Goal: Book appointment/travel/reservation

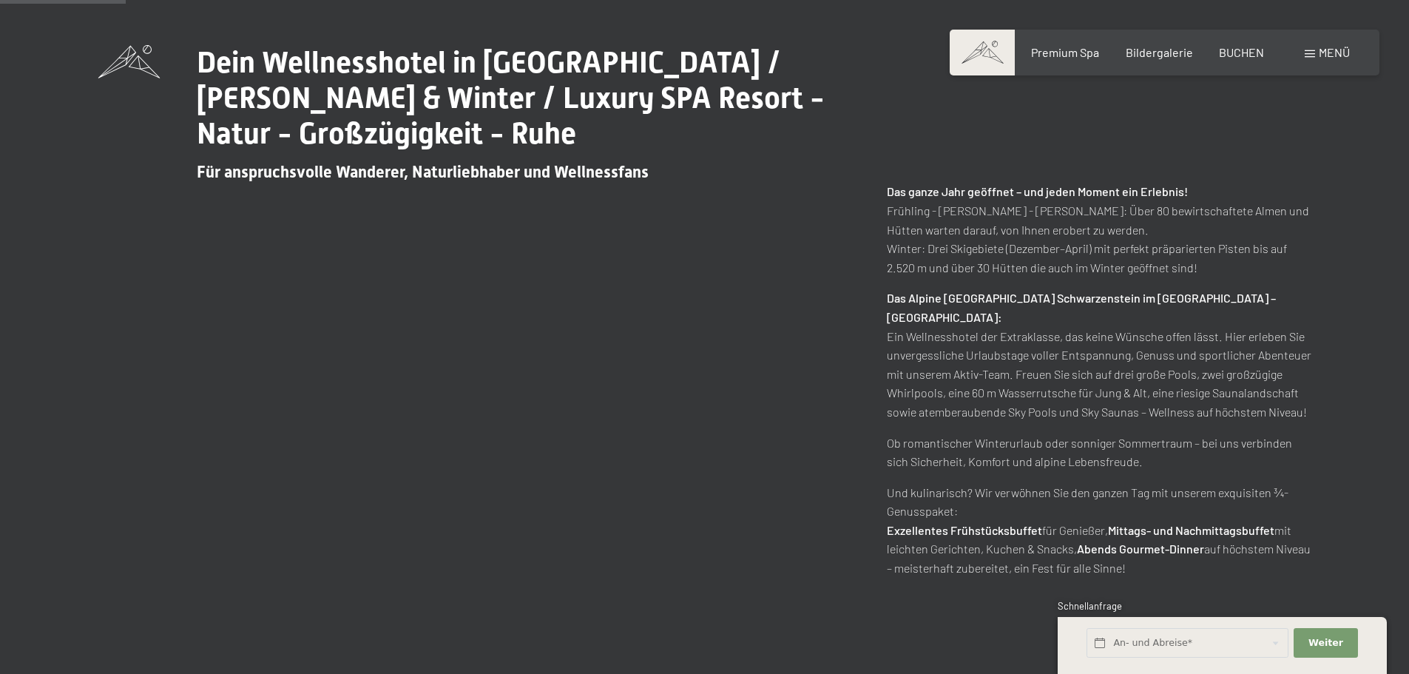
click at [1324, 50] on span "Menü" at bounding box center [1333, 52] width 31 height 14
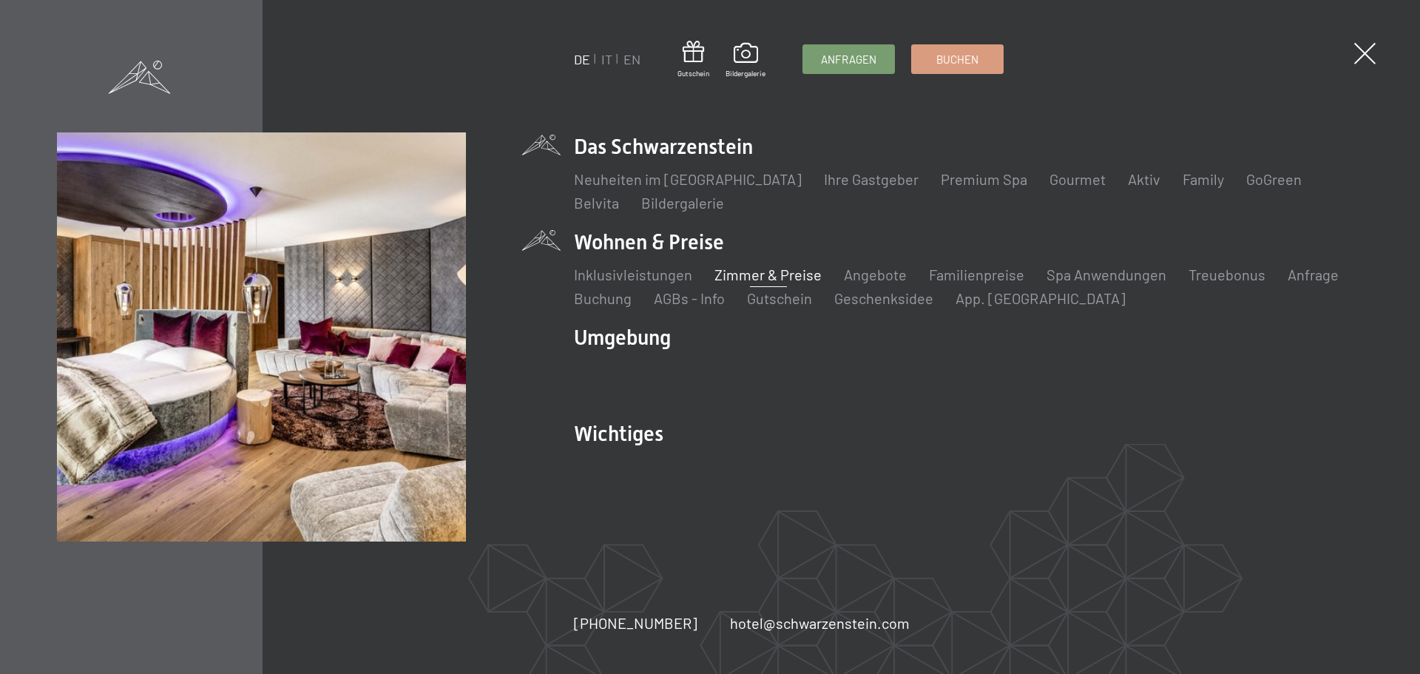
click at [747, 273] on link "Zimmer & Preise" at bounding box center [767, 274] width 107 height 18
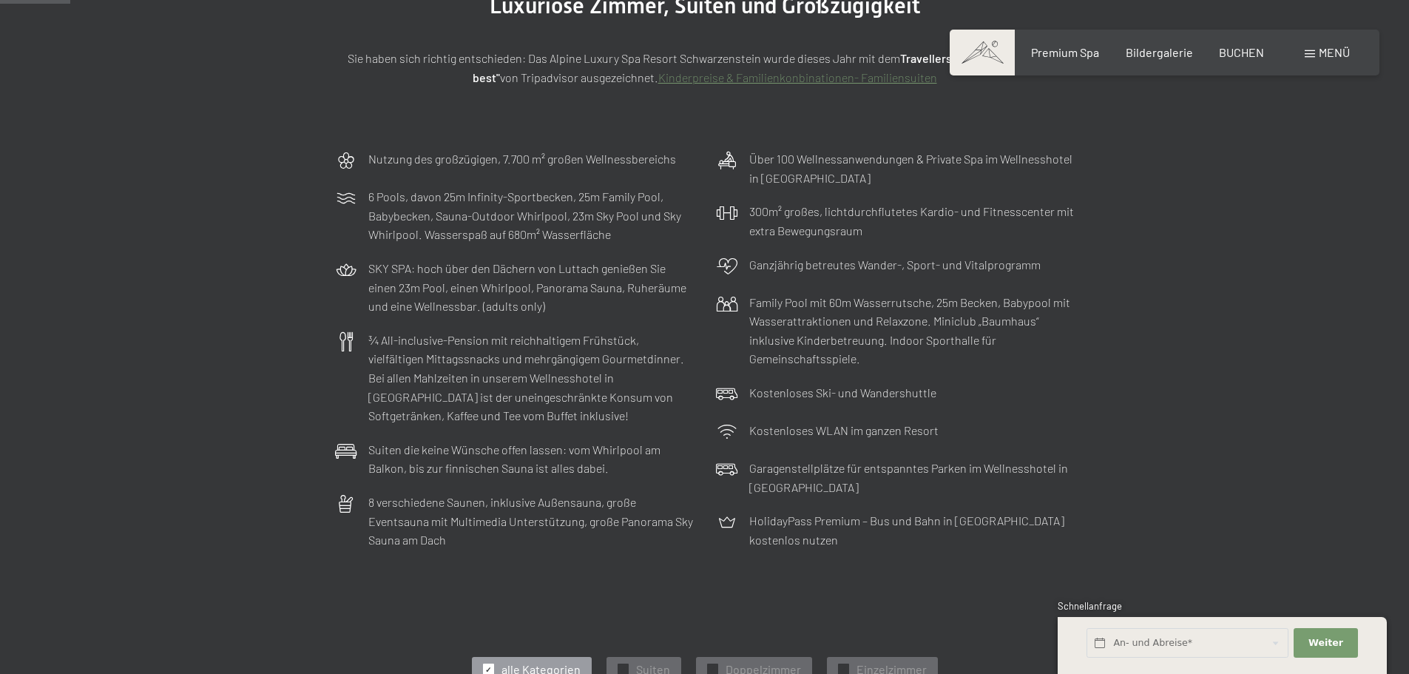
scroll to position [123, 0]
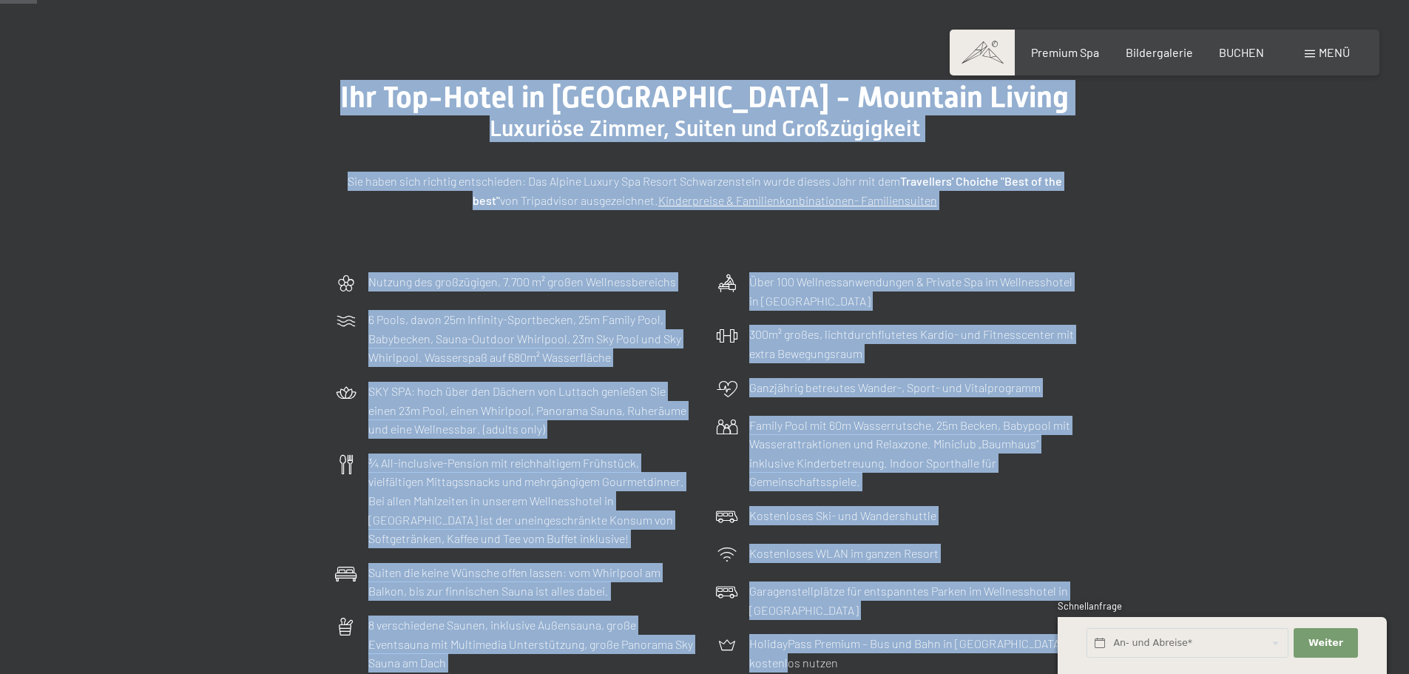
drag, startPoint x: 421, startPoint y: 97, endPoint x: 1009, endPoint y: 655, distance: 810.6
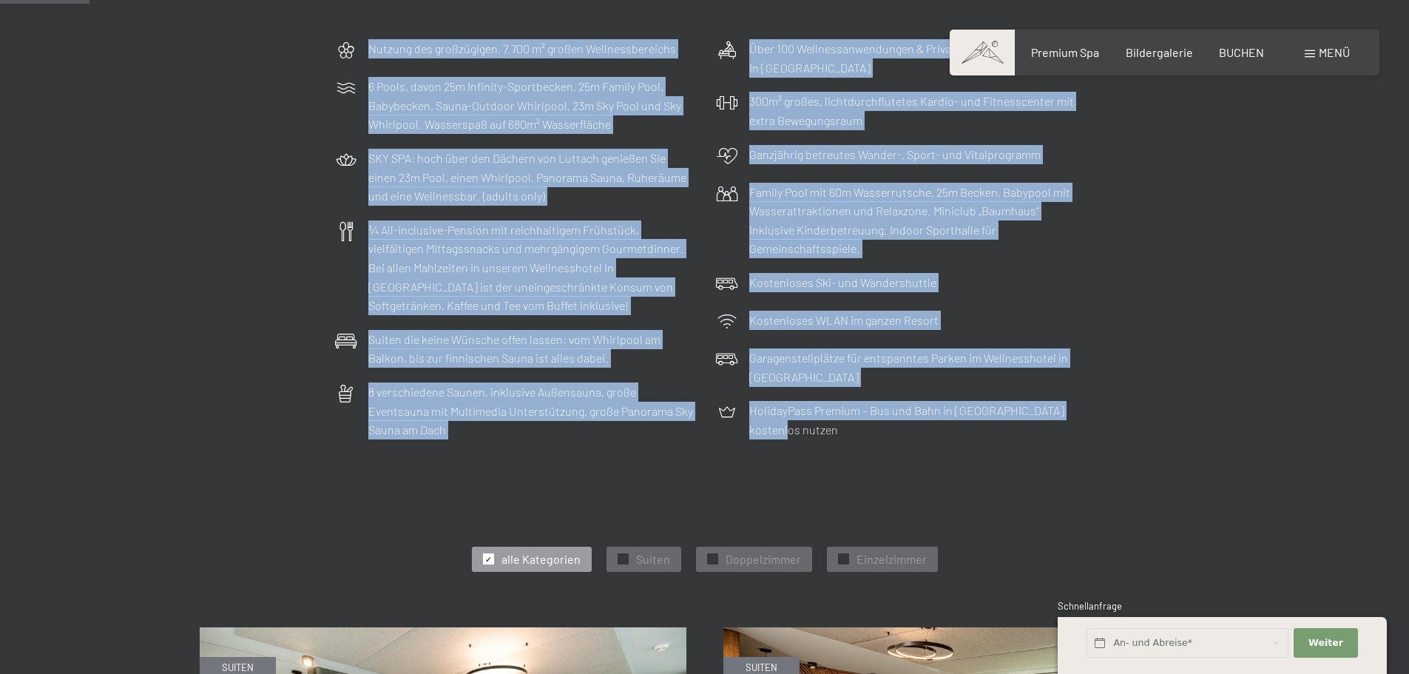
scroll to position [370, 0]
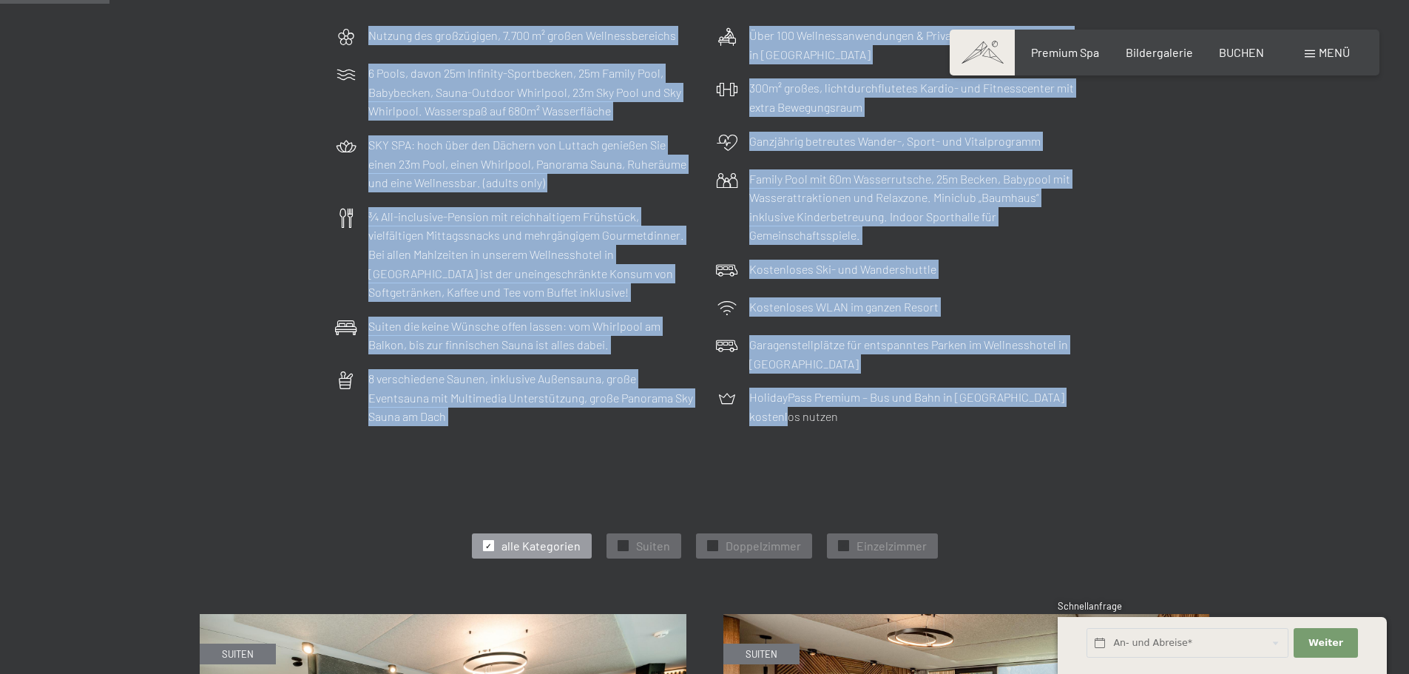
copy div "Lor Ips-Dolor si Ametcons - Adipisci Elitse Doeiusmod Tempor, Incidi utl Etdolo…"
